Goal: Download file/media

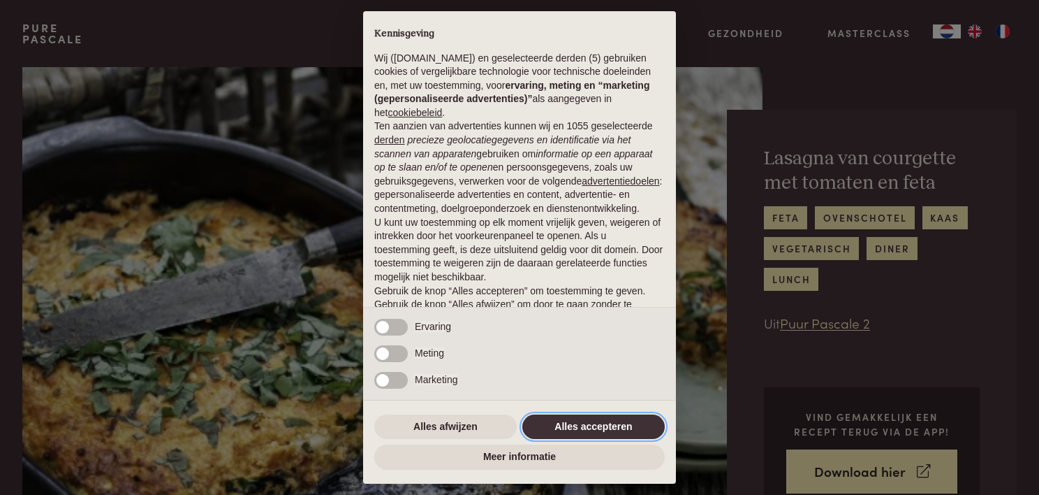
click at [594, 423] on button "Alles accepteren" at bounding box center [594, 426] width 143 height 25
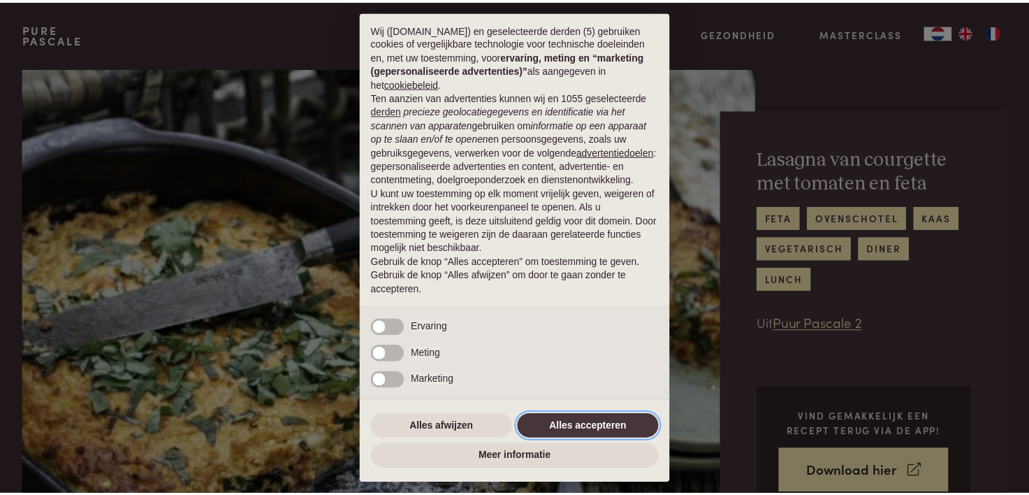
scroll to position [43, 0]
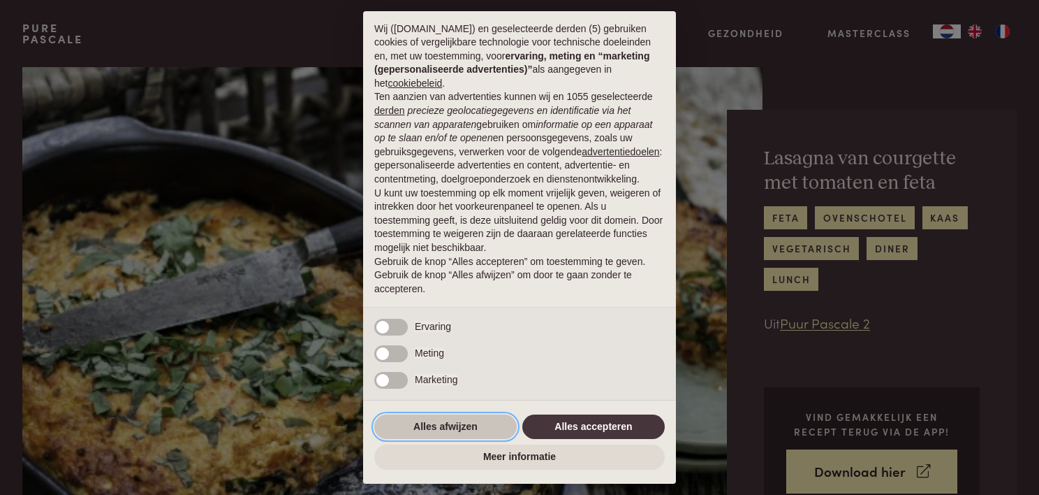
click at [435, 418] on button "Alles afwijzen" at bounding box center [445, 426] width 143 height 25
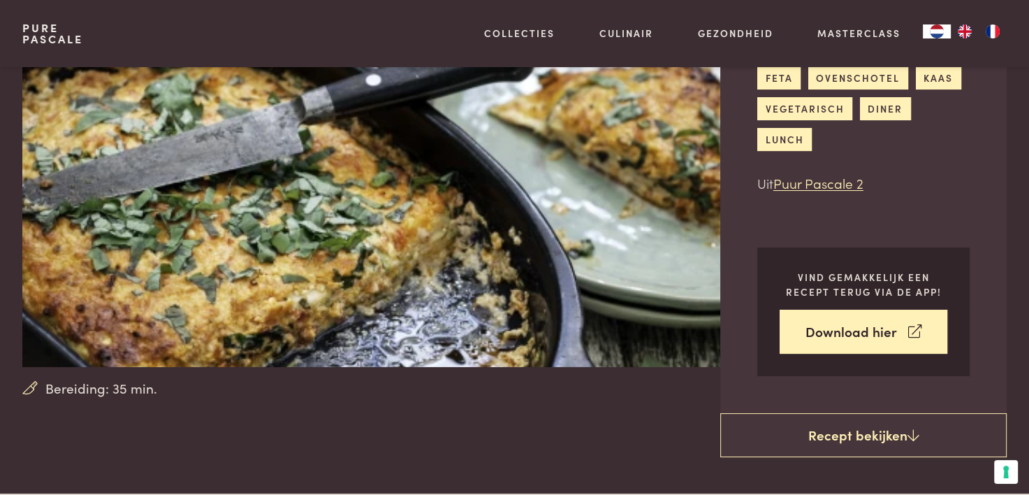
scroll to position [210, 0]
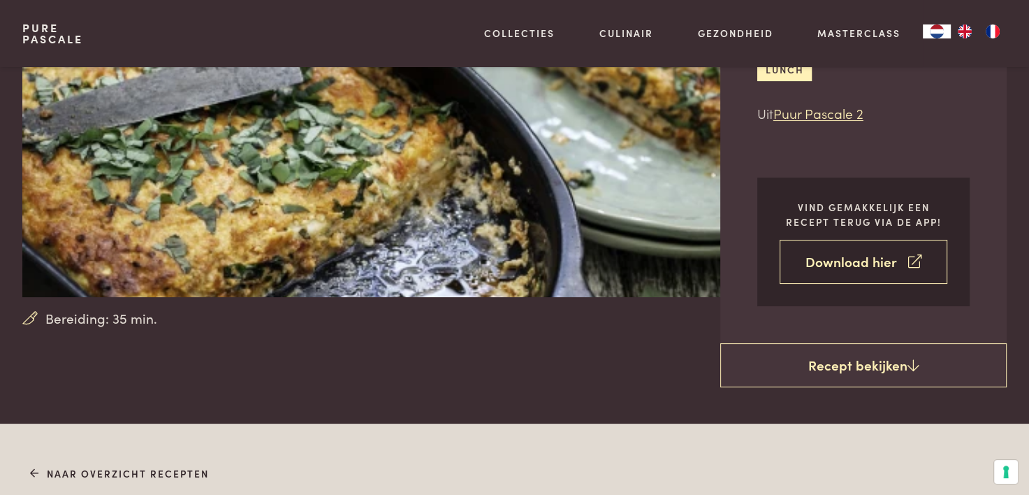
click at [855, 263] on link "Download hier" at bounding box center [864, 262] width 168 height 44
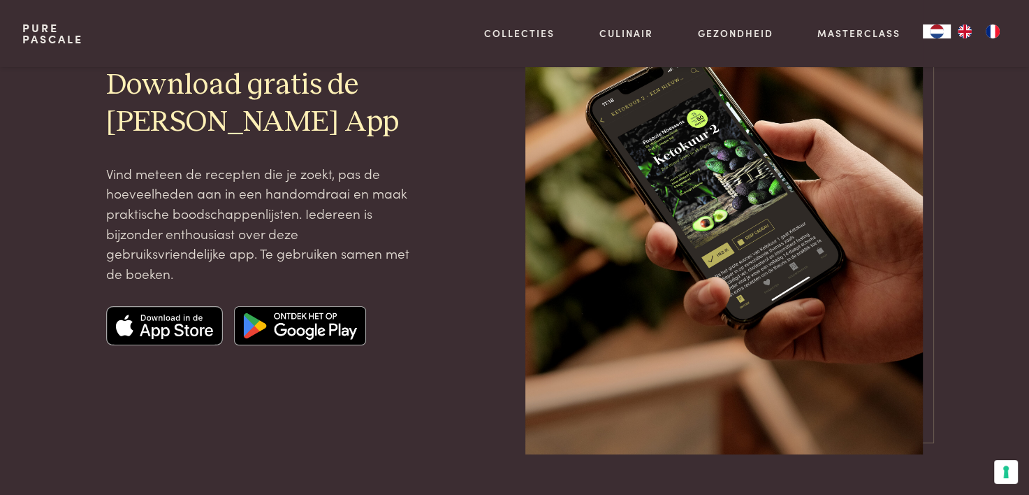
scroll to position [140, 0]
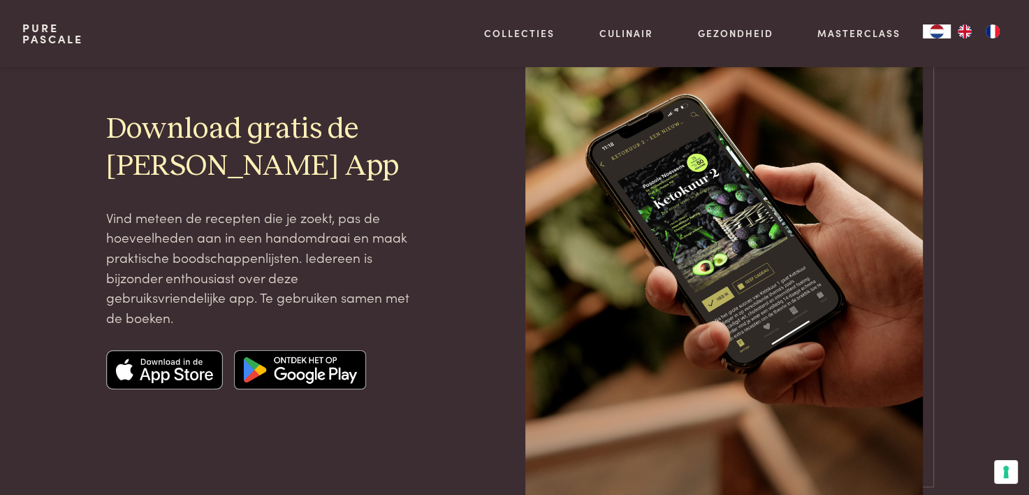
click at [161, 136] on h2 "Download gratis de Pascale Naessens App" at bounding box center [263, 148] width 314 height 74
click at [319, 371] on img at bounding box center [300, 369] width 132 height 39
